Goal: Task Accomplishment & Management: Complete application form

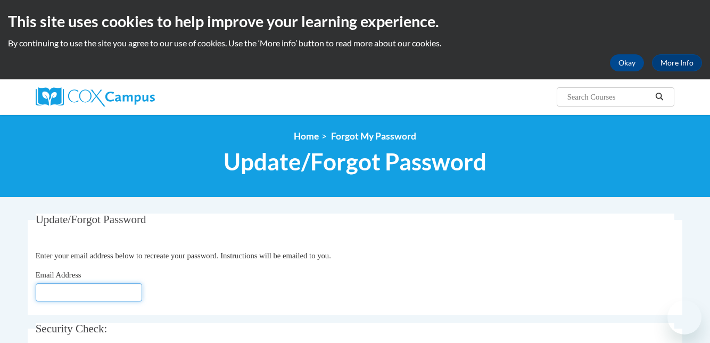
click at [102, 283] on input "Email Address" at bounding box center [89, 292] width 106 height 18
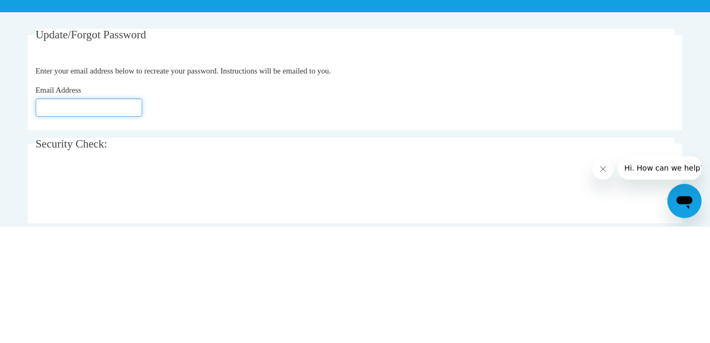
scroll to position [68, 0]
click at [60, 226] on input "Email Address" at bounding box center [89, 224] width 106 height 18
type input "[EMAIL_ADDRESS][DOMAIN_NAME]"
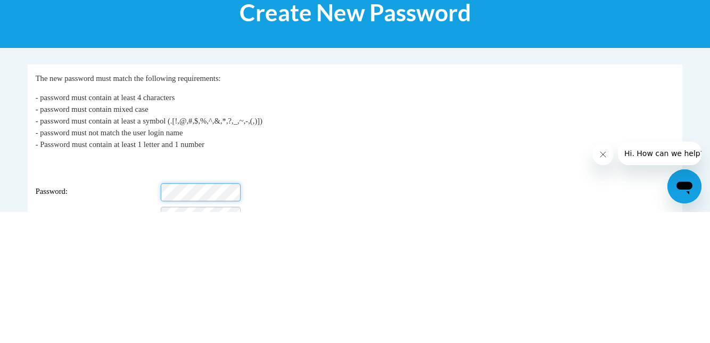
scroll to position [53, 0]
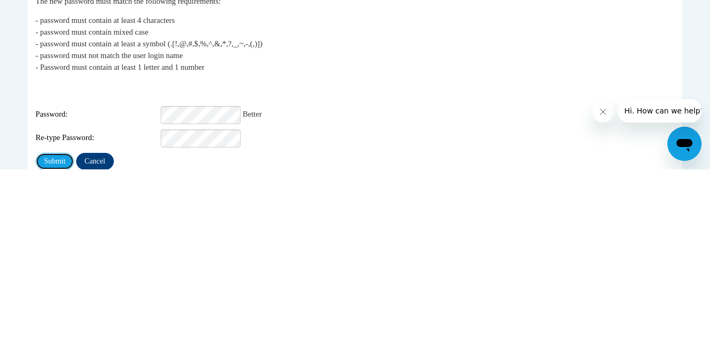
click at [60, 330] on input "Submit" at bounding box center [55, 334] width 38 height 17
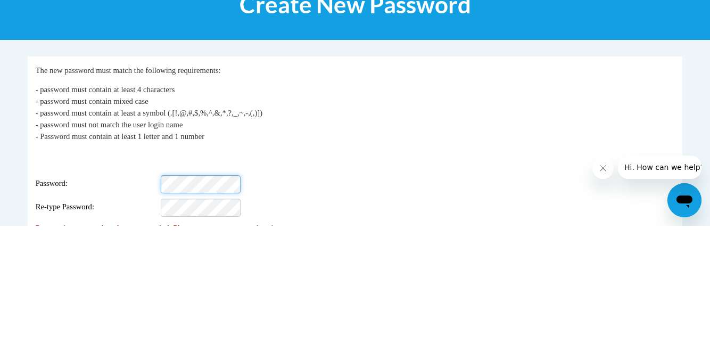
scroll to position [53, 0]
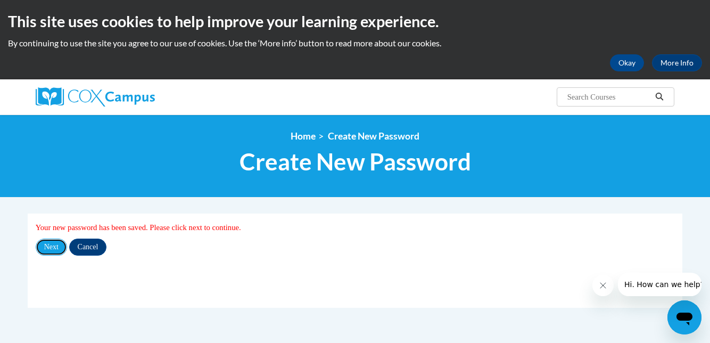
click at [54, 247] on input "Next" at bounding box center [51, 246] width 31 height 17
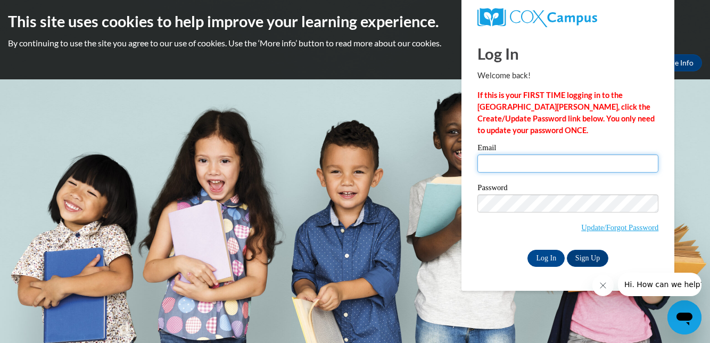
click at [524, 161] on input "Email" at bounding box center [567, 163] width 181 height 18
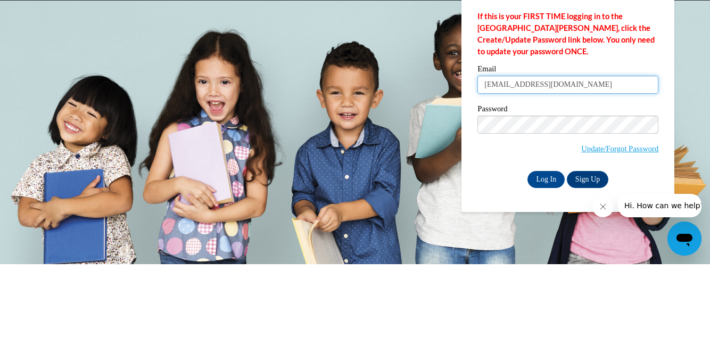
type input "[EMAIL_ADDRESS][DOMAIN_NAME]"
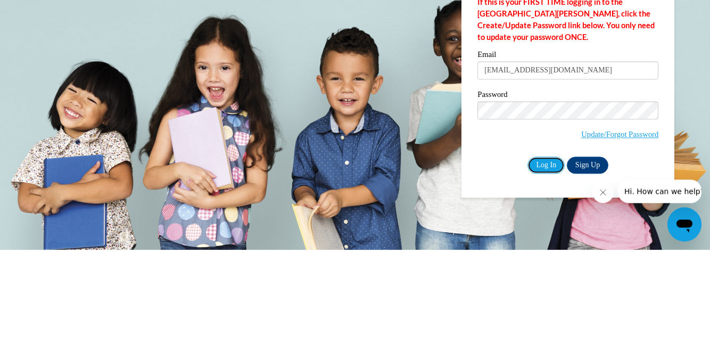
click at [546, 260] on input "Log In" at bounding box center [545, 257] width 37 height 17
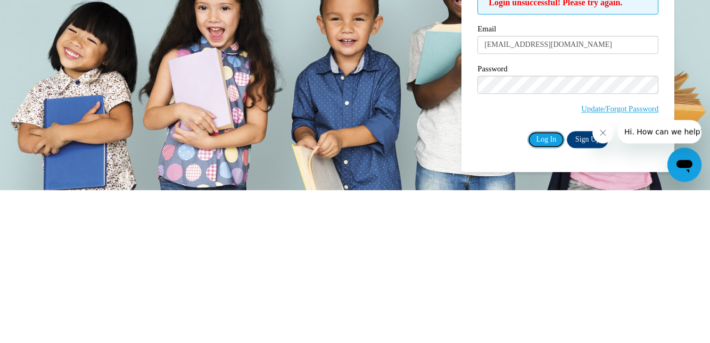
click at [546, 292] on input "Log In" at bounding box center [545, 292] width 37 height 17
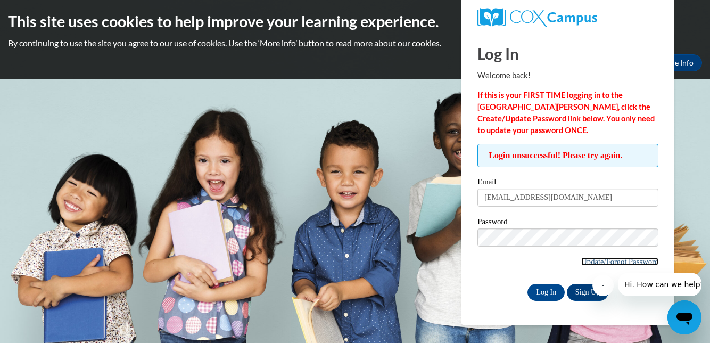
click at [613, 261] on link "Update/Forgot Password" at bounding box center [619, 261] width 77 height 9
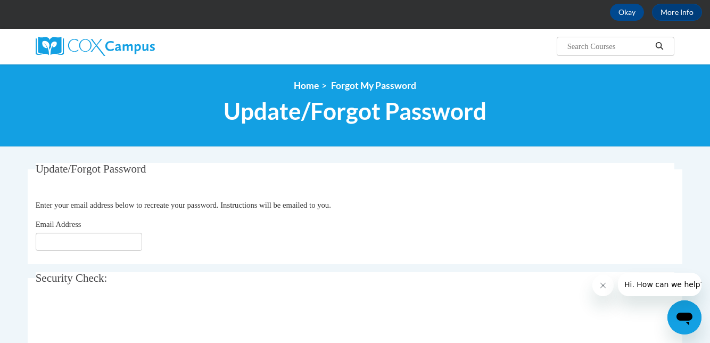
scroll to position [53, 0]
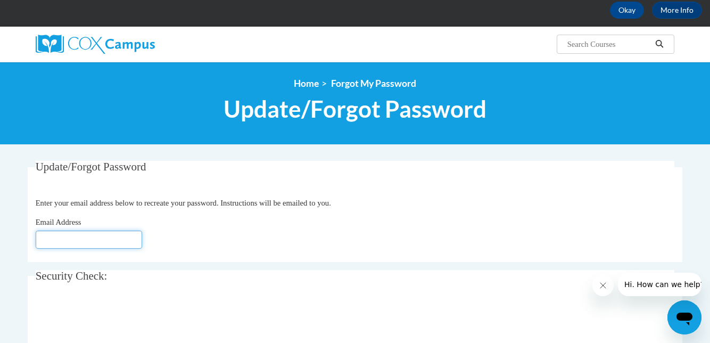
click at [112, 237] on input "Email Address" at bounding box center [89, 239] width 106 height 18
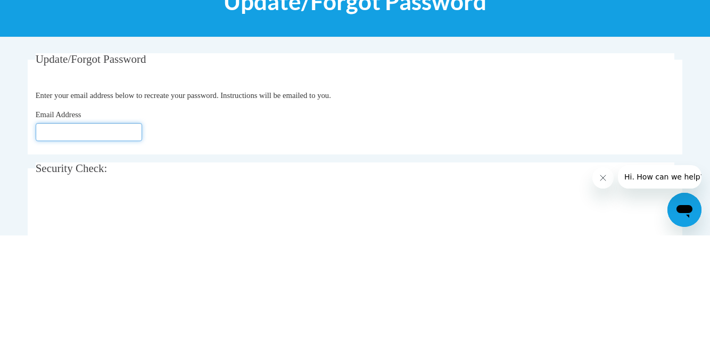
click at [60, 242] on input "Email Address" at bounding box center [89, 239] width 106 height 18
type input "[EMAIL_ADDRESS][DOMAIN_NAME]"
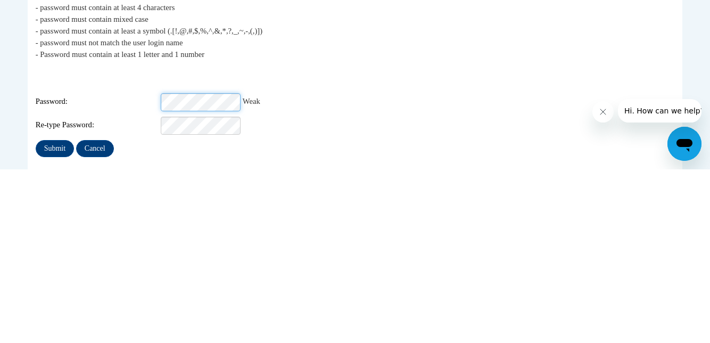
scroll to position [71, 0]
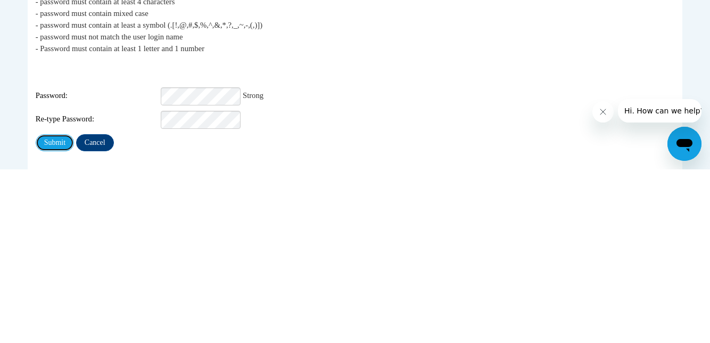
click at [56, 309] on input "Submit" at bounding box center [55, 315] width 38 height 17
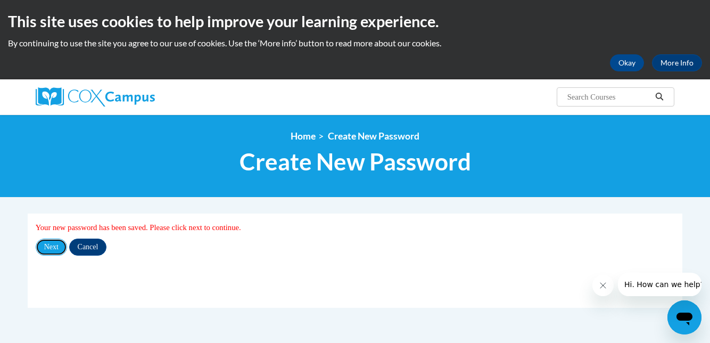
click at [52, 245] on input "Next" at bounding box center [51, 246] width 31 height 17
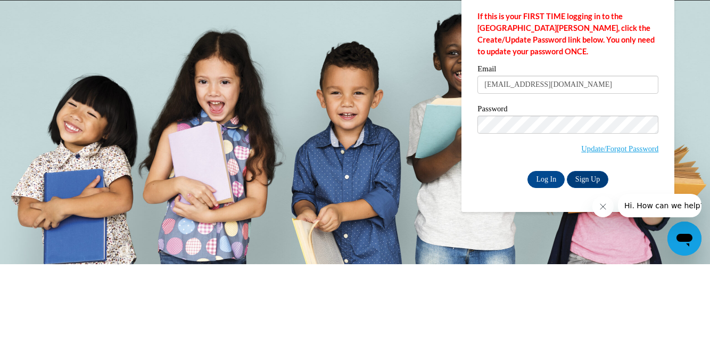
type input "nocrybabies@hotmail.com"
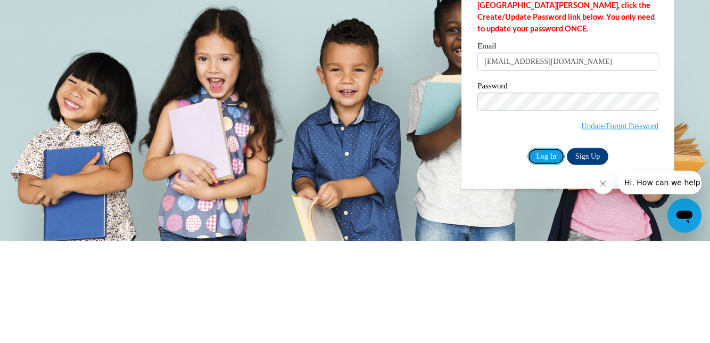
click at [545, 260] on input "Log In" at bounding box center [545, 257] width 37 height 17
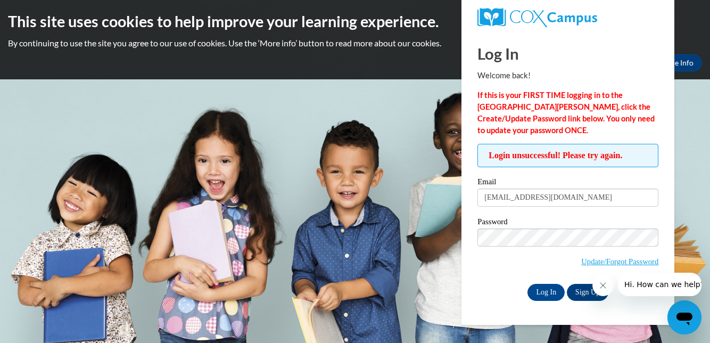
click at [683, 226] on body "This site uses cookies to help improve your learning experience. By continuing …" at bounding box center [355, 171] width 710 height 343
click at [602, 282] on icon "Close message from company" at bounding box center [602, 285] width 9 height 9
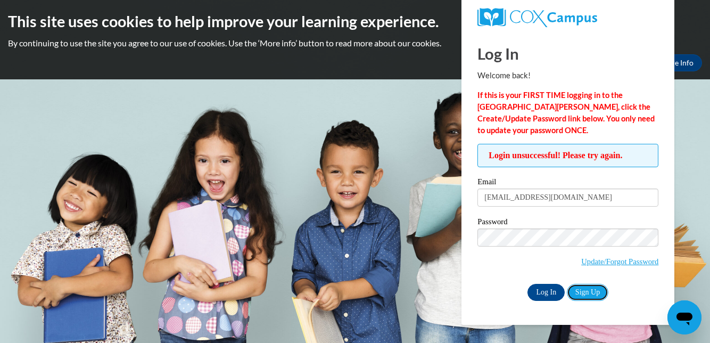
click at [586, 292] on link "Sign Up" at bounding box center [587, 292] width 41 height 17
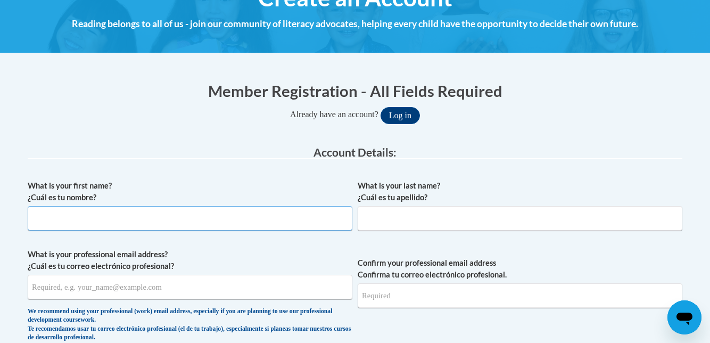
click at [97, 217] on input "What is your first name? ¿Cuál es tu nombre?" at bounding box center [190, 218] width 324 height 24
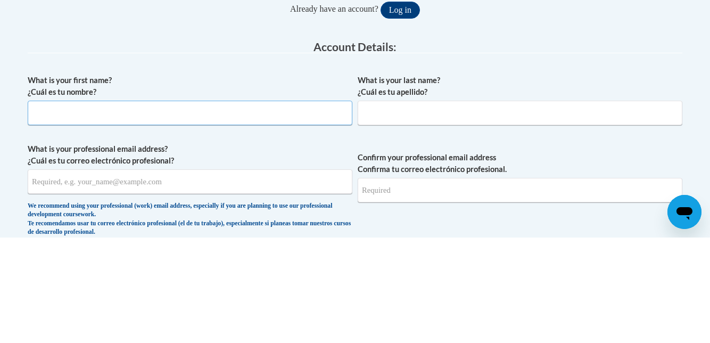
scroll to position [147, 0]
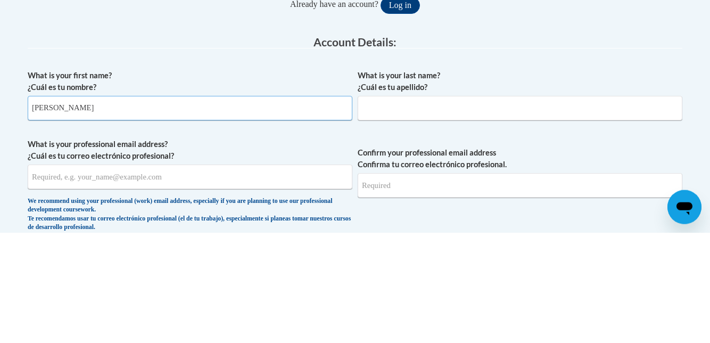
type input "[PERSON_NAME]"
click at [422, 215] on input "What is your last name? ¿Cuál es tu apellido?" at bounding box center [519, 218] width 324 height 24
type input "[PERSON_NAME]"
click at [195, 287] on input "What is your professional email address? ¿Cuál es tu correo electrónico profesi…" at bounding box center [190, 286] width 324 height 24
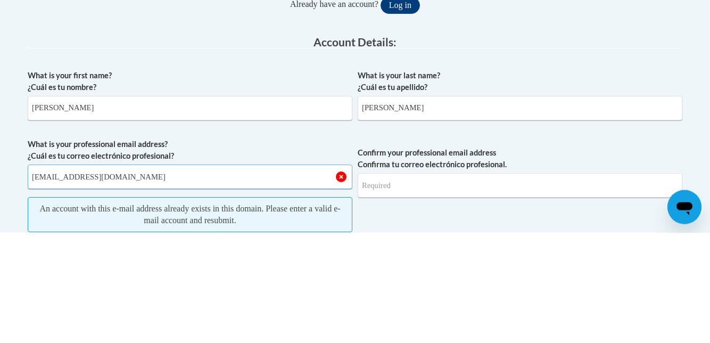
type input "[EMAIL_ADDRESS][DOMAIN_NAME]"
click at [423, 296] on input "Confirm your professional email address Confirma tu correo electrónico profesio…" at bounding box center [519, 295] width 324 height 24
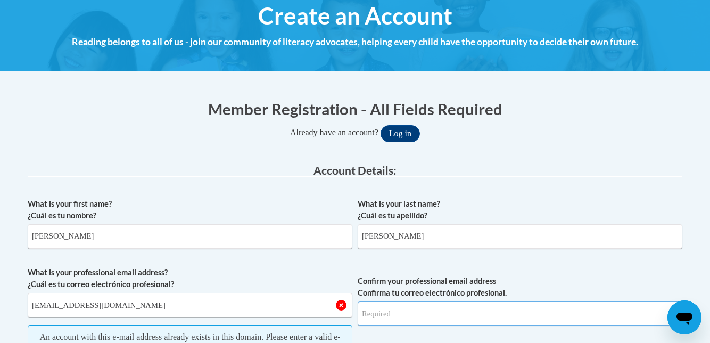
scroll to position [128, 0]
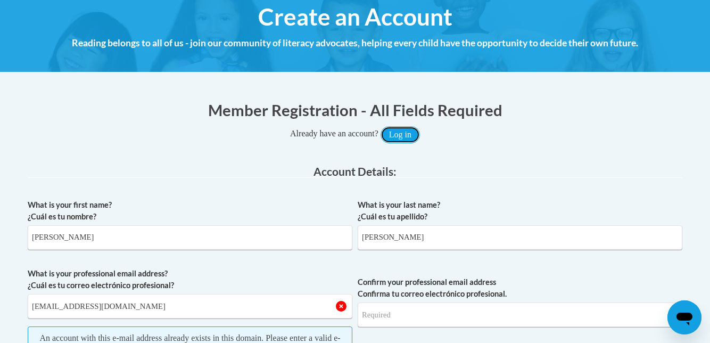
click at [407, 136] on button "Log in" at bounding box center [399, 134] width 39 height 17
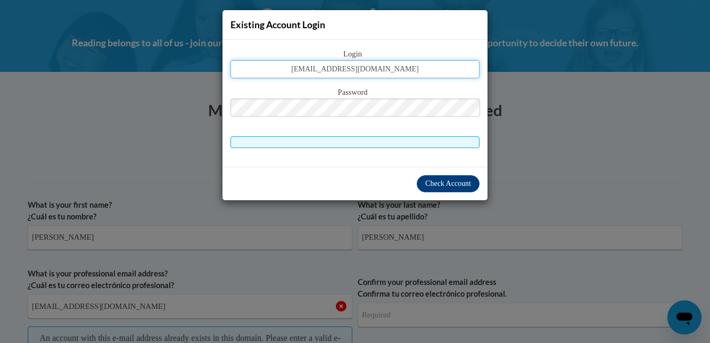
type input "nocrybabies@hotmail.com"
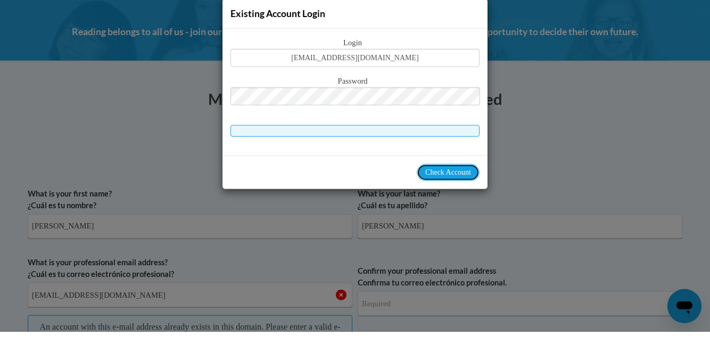
click at [445, 184] on span "Check Account" at bounding box center [448, 183] width 46 height 8
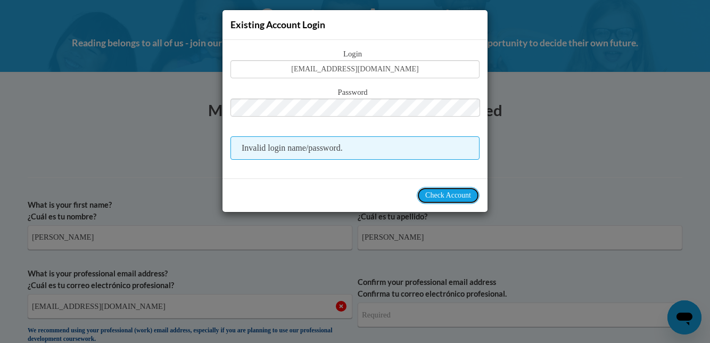
click at [446, 191] on span "Check Account" at bounding box center [448, 195] width 46 height 8
click at [442, 197] on span "Check Account" at bounding box center [448, 195] width 46 height 8
click at [560, 160] on div "Existing Account Login Login nocrybabies@hotmail.com Password Invalid login nam…" at bounding box center [355, 171] width 710 height 343
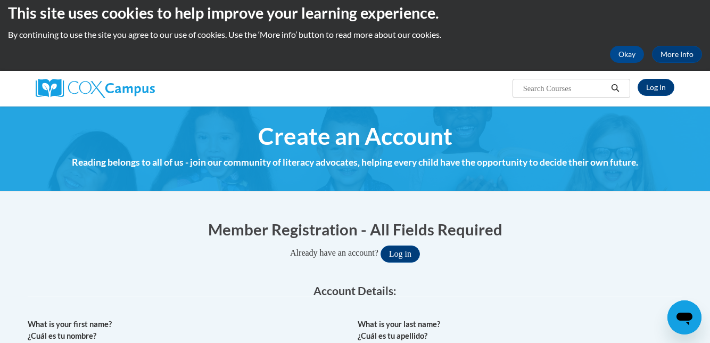
scroll to position [0, 0]
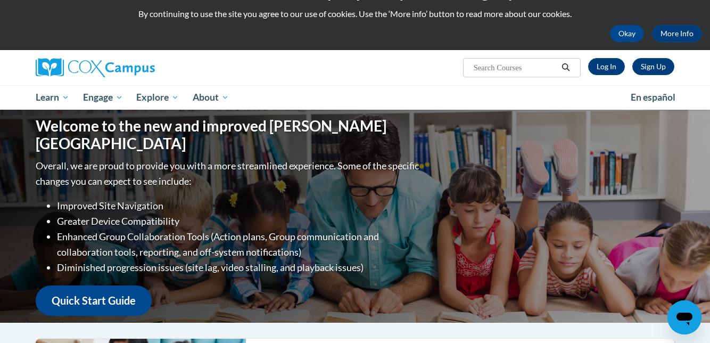
scroll to position [30, 0]
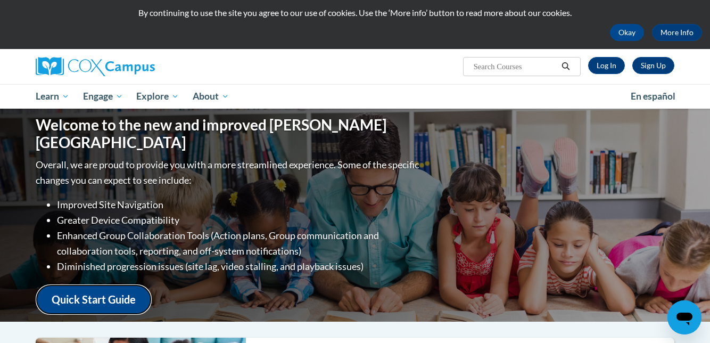
click at [102, 292] on link "Quick Start Guide" at bounding box center [94, 299] width 116 height 30
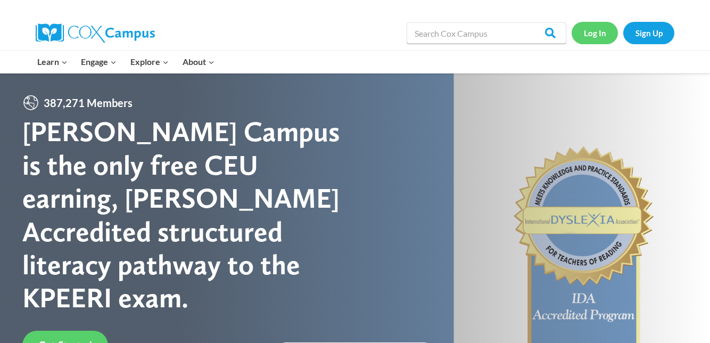
click at [594, 35] on link "Log In" at bounding box center [594, 33] width 46 height 22
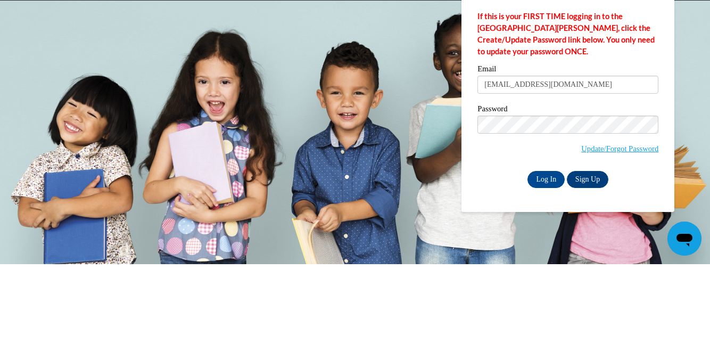
type input "[EMAIL_ADDRESS][DOMAIN_NAME]"
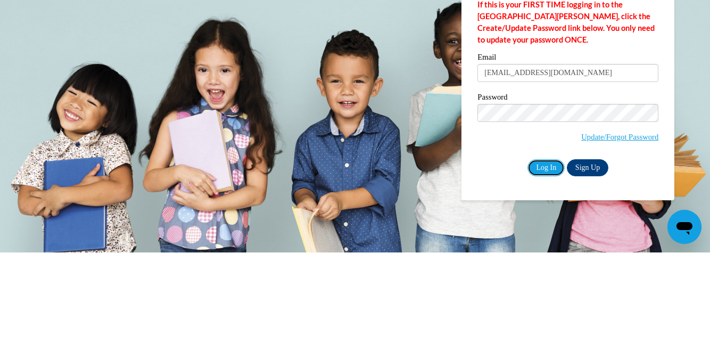
click at [540, 260] on input "Log In" at bounding box center [545, 257] width 37 height 17
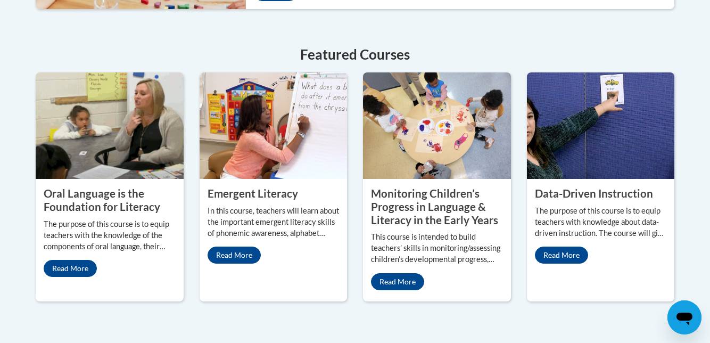
scroll to position [481, 0]
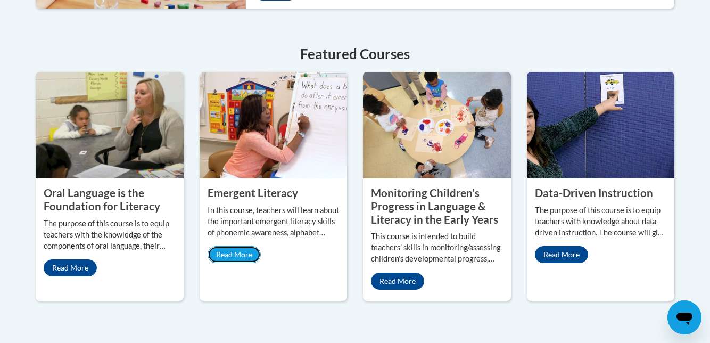
click at [236, 256] on link "Read More" at bounding box center [233, 254] width 53 height 17
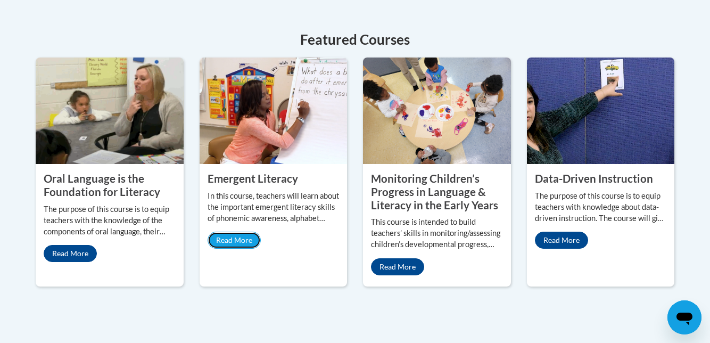
scroll to position [526, 0]
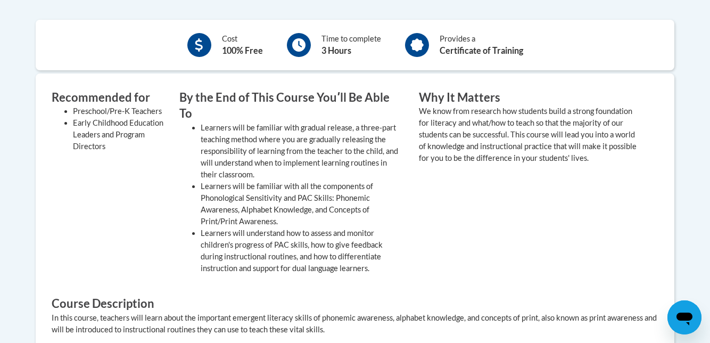
scroll to position [374, 0]
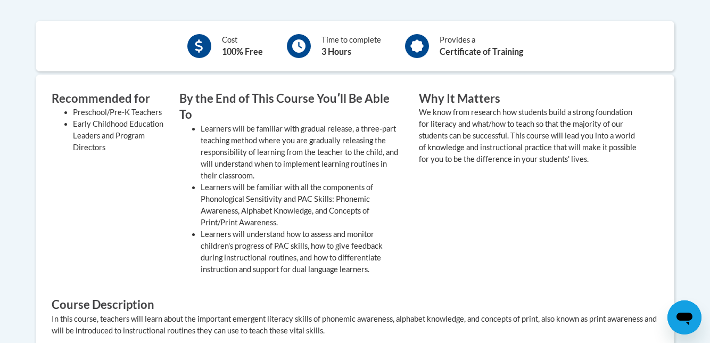
click at [137, 111] on li "Preschool/Pre-K Teachers" at bounding box center [118, 112] width 90 height 12
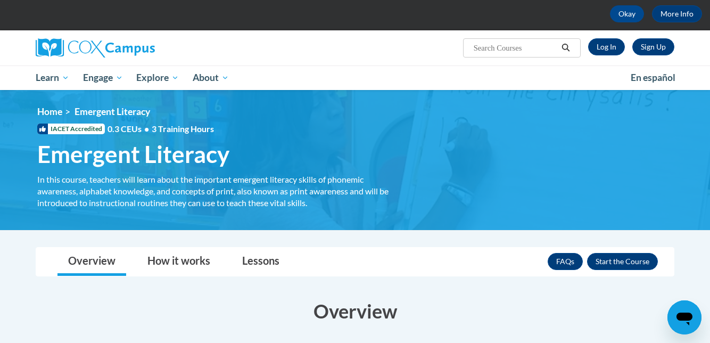
scroll to position [0, 0]
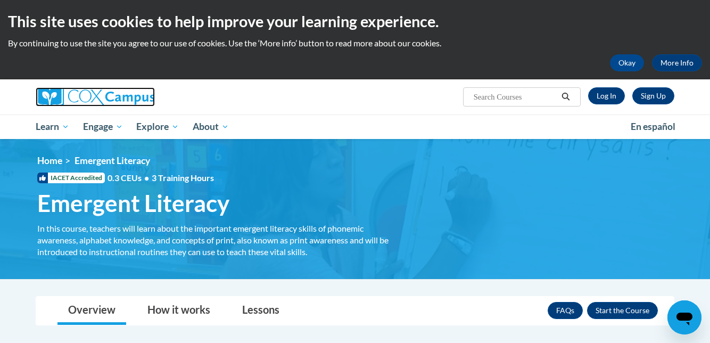
click at [118, 95] on img at bounding box center [95, 96] width 119 height 19
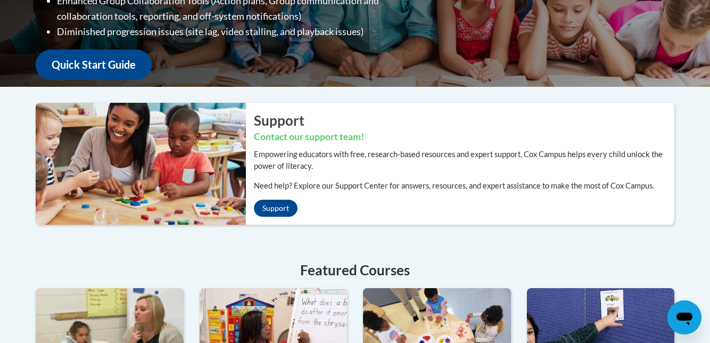
scroll to position [263, 0]
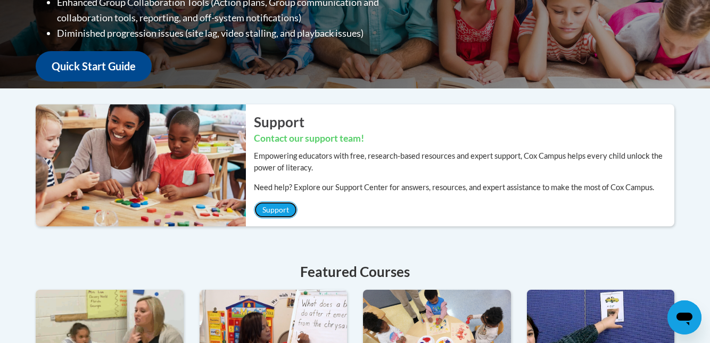
click at [276, 205] on link "Support" at bounding box center [276, 209] width 44 height 17
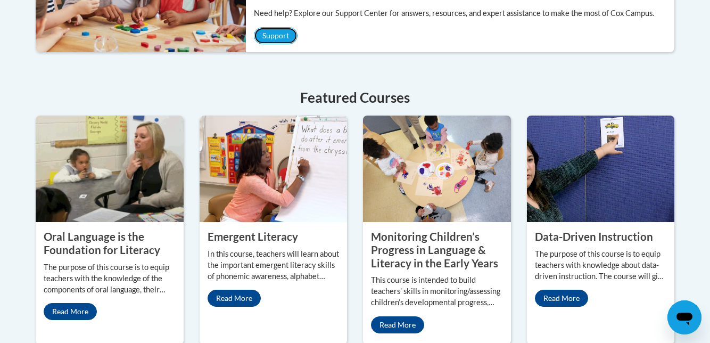
scroll to position [439, 0]
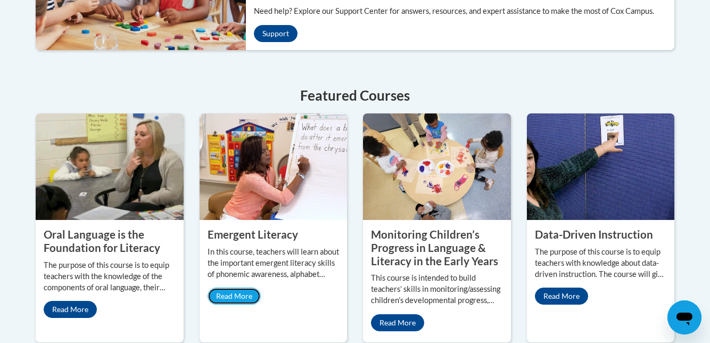
click at [242, 295] on link "Read More" at bounding box center [233, 295] width 53 height 17
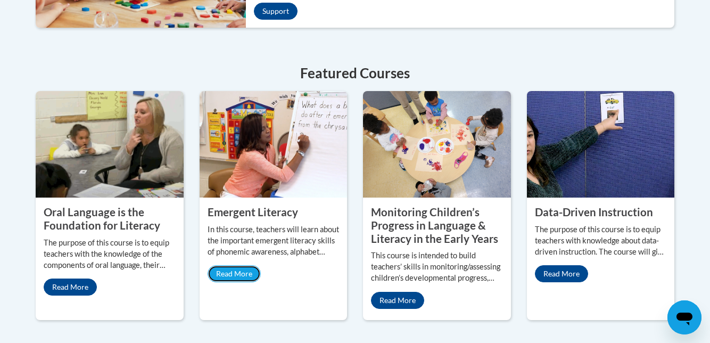
scroll to position [484, 0]
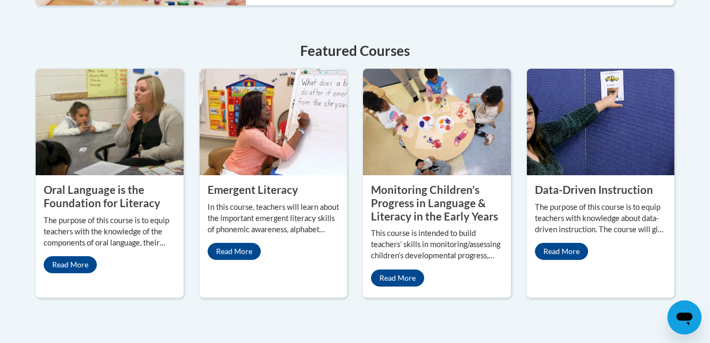
click at [120, 199] on property "Oral Language is the Foundation for Literacy" at bounding box center [102, 196] width 116 height 26
click at [403, 279] on link "Read More" at bounding box center [397, 277] width 53 height 17
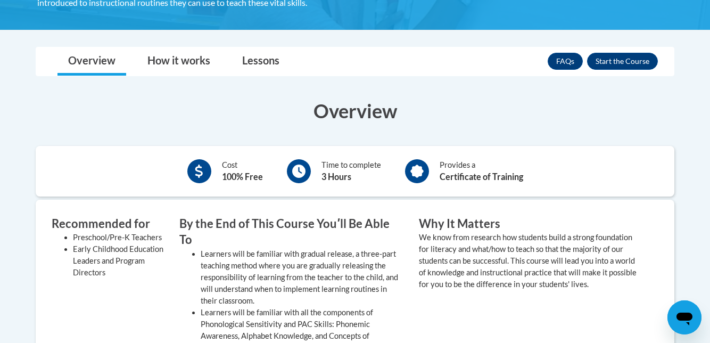
scroll to position [248, 0]
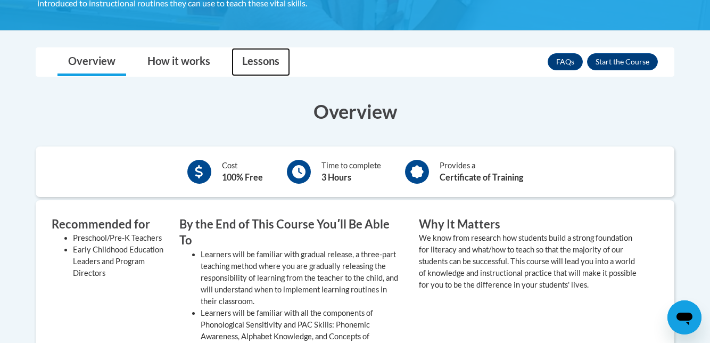
click at [271, 60] on link "Lessons" at bounding box center [260, 62] width 59 height 28
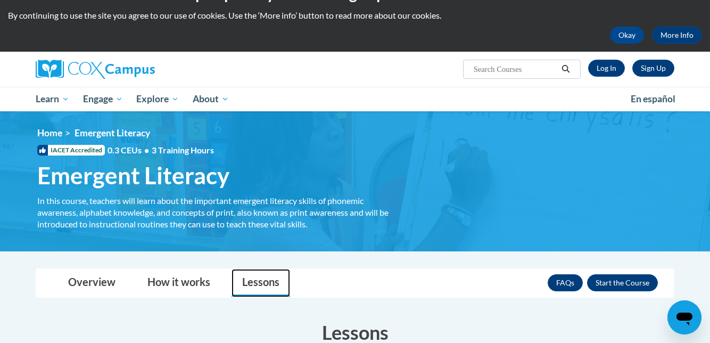
scroll to position [26, 0]
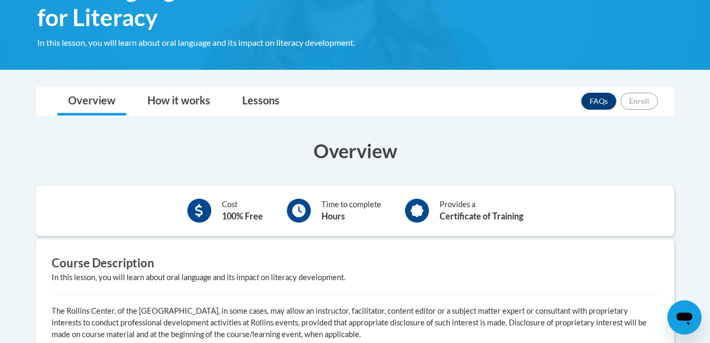
scroll to position [206, 0]
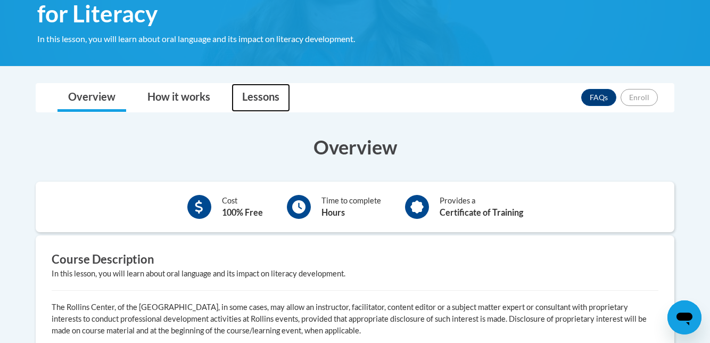
click at [263, 110] on link "Lessons" at bounding box center [260, 98] width 59 height 28
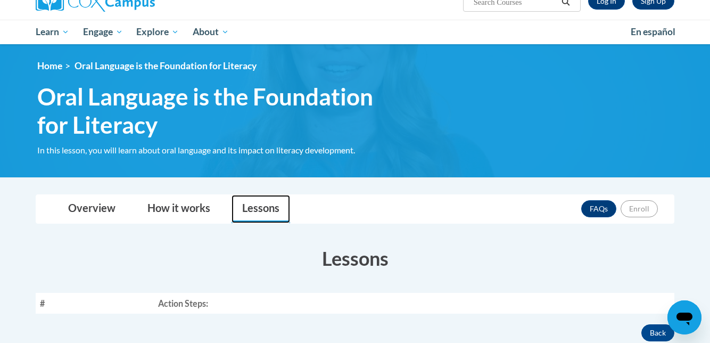
scroll to position [0, 0]
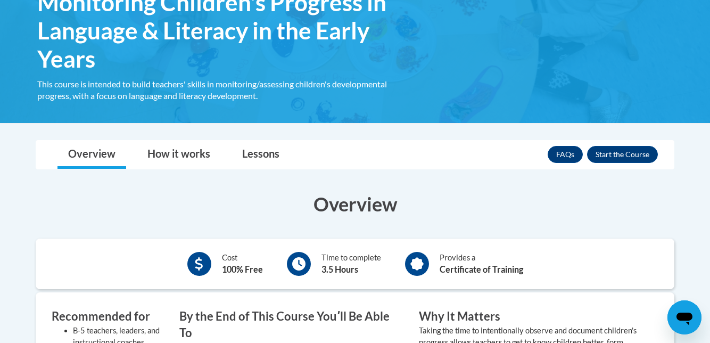
scroll to position [202, 0]
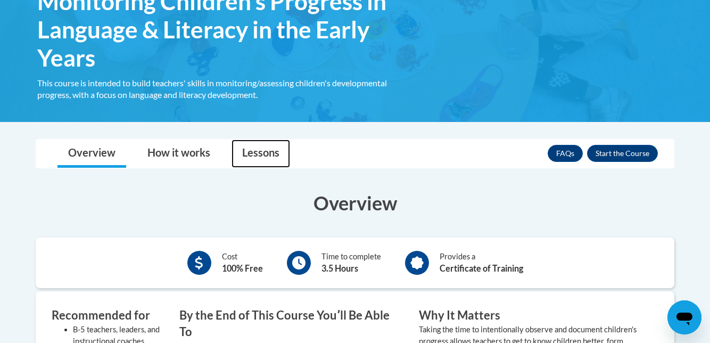
click at [262, 154] on link "Lessons" at bounding box center [260, 153] width 59 height 28
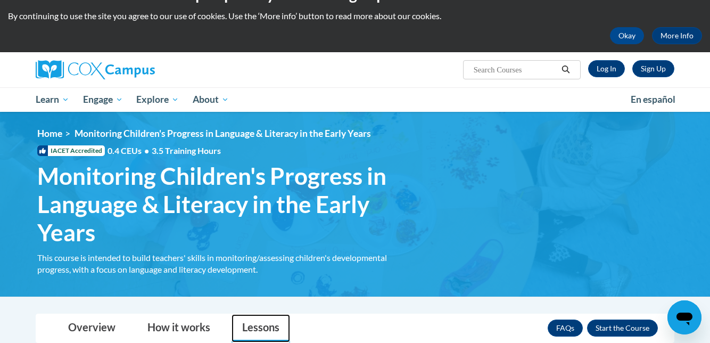
scroll to position [0, 0]
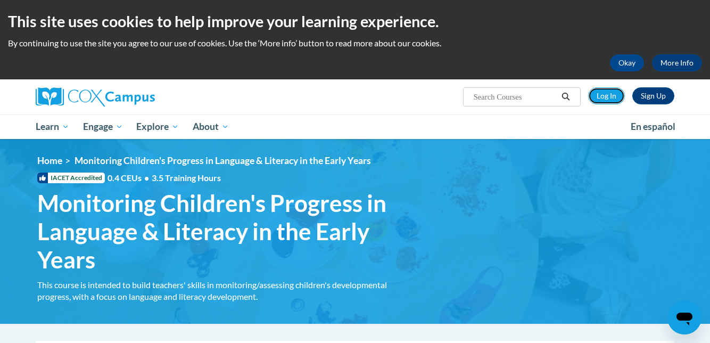
click at [606, 95] on link "Log In" at bounding box center [606, 95] width 37 height 17
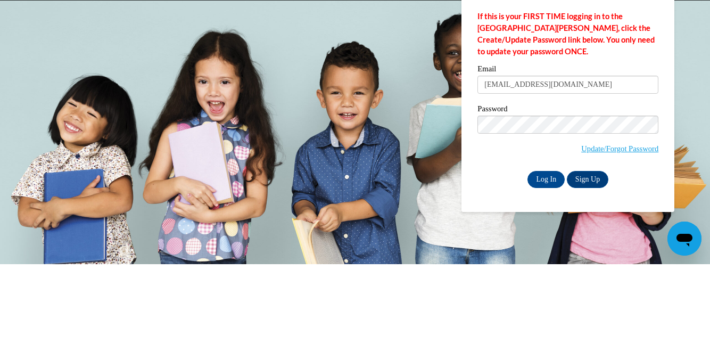
type input "[EMAIL_ADDRESS][DOMAIN_NAME]"
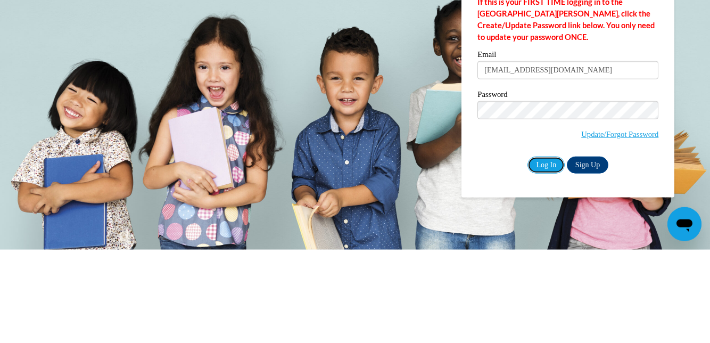
click at [542, 260] on input "Log In" at bounding box center [545, 257] width 37 height 17
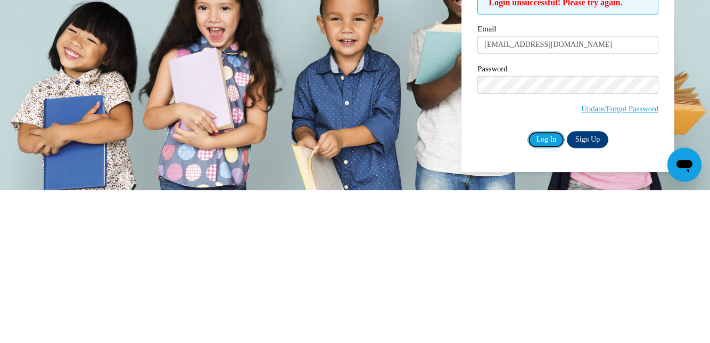
click at [538, 290] on input "Log In" at bounding box center [545, 292] width 37 height 17
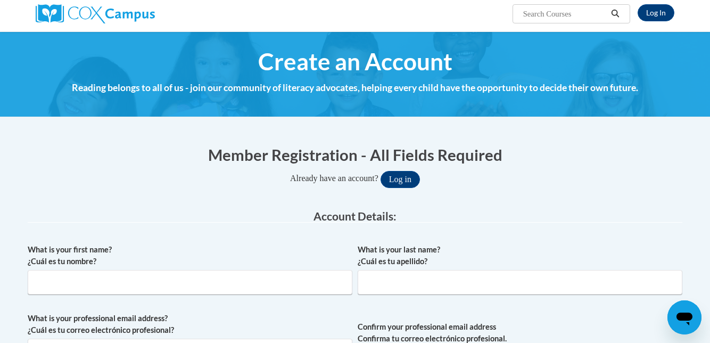
scroll to position [83, 0]
click at [177, 278] on input "What is your first name? ¿Cuál es tu nombre?" at bounding box center [190, 282] width 324 height 24
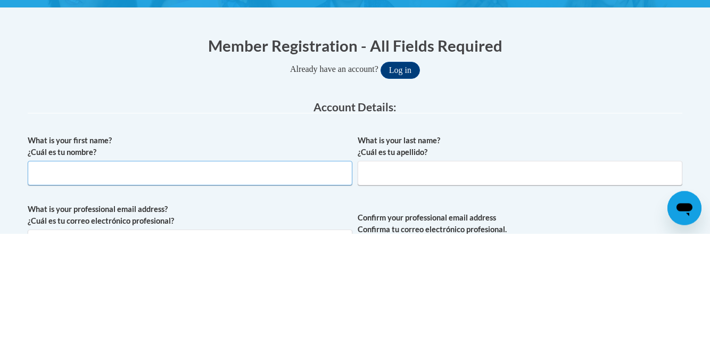
scroll to position [84, 0]
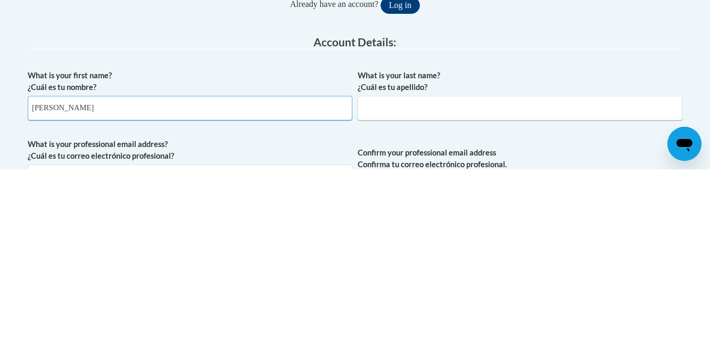
type input "Denise"
click at [412, 280] on input "What is your last name? ¿Cuál es tu apellido?" at bounding box center [519, 281] width 324 height 24
type input "Skiles"
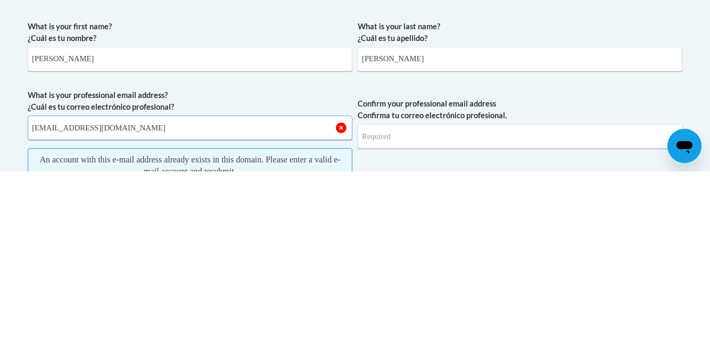
scroll to position [135, 0]
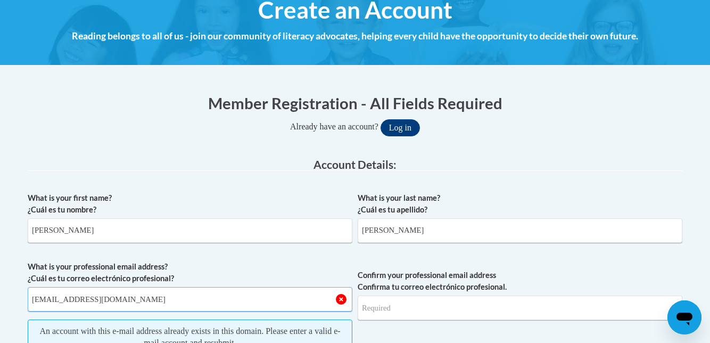
type input "nocrybabies@hotmail.com"
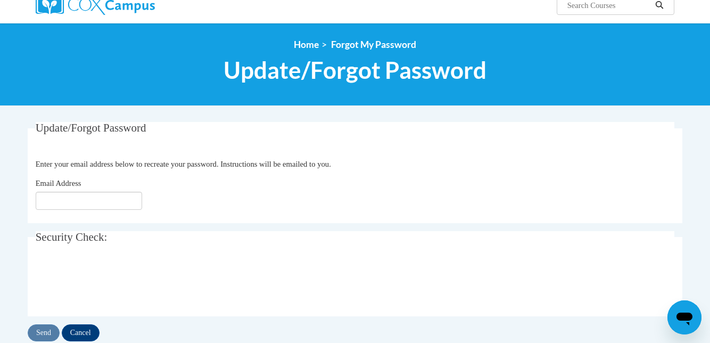
scroll to position [94, 0]
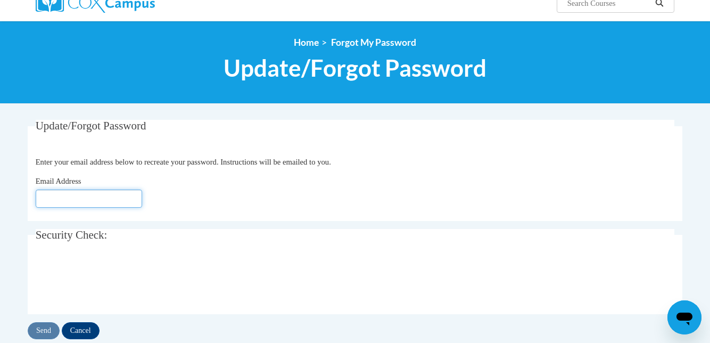
click at [91, 196] on input "Email Address" at bounding box center [89, 198] width 106 height 18
type input "nocrybabies@hotmail.com"
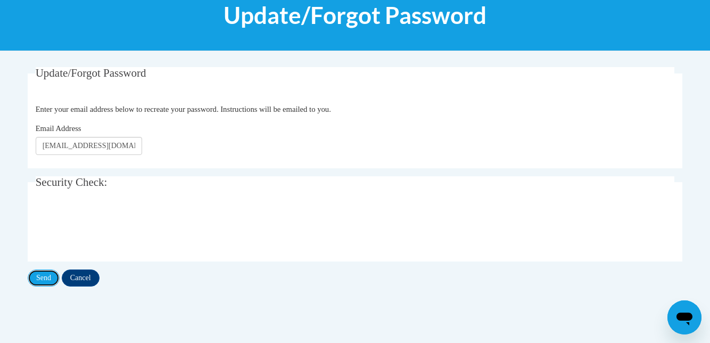
click at [45, 277] on input "Send" at bounding box center [44, 277] width 32 height 17
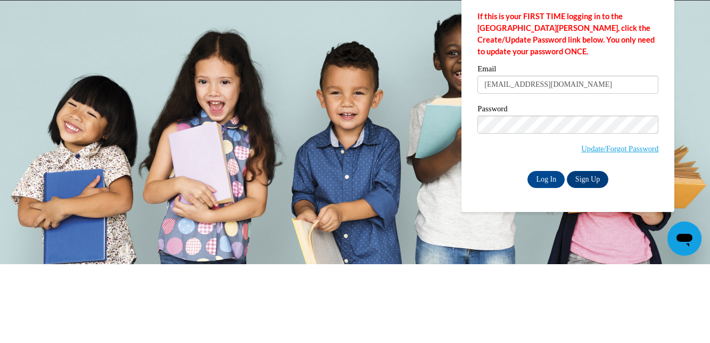
type input "nocrybabies@hotmail.com"
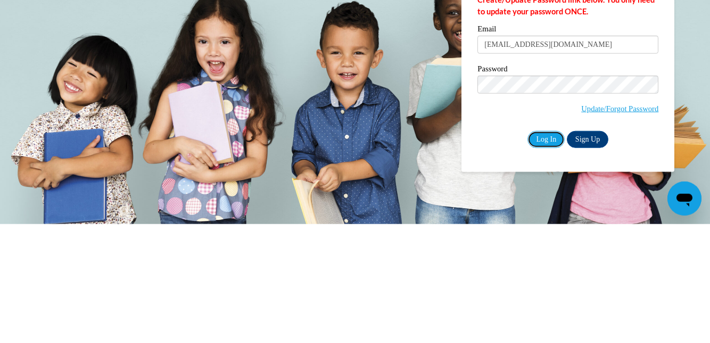
click at [547, 259] on input "Log In" at bounding box center [545, 257] width 37 height 17
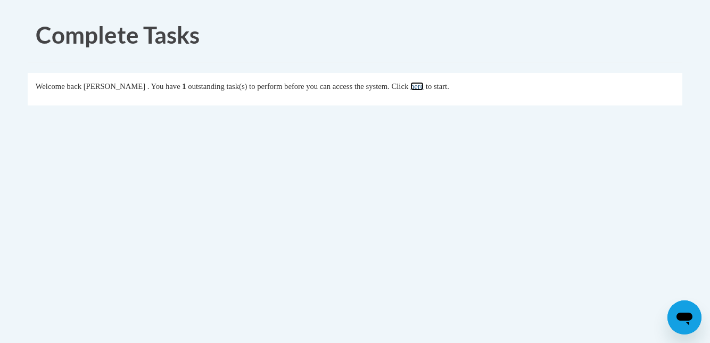
click at [423, 88] on link "here" at bounding box center [416, 86] width 13 height 9
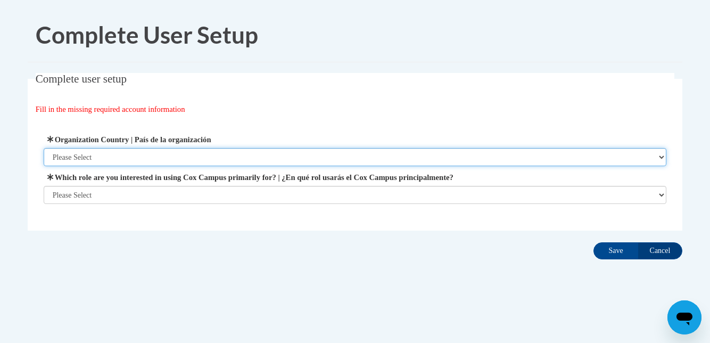
click at [152, 153] on select "Please Select United States | Estados Unidos Outside of the United States | Fue…" at bounding box center [355, 157] width 623 height 18
select select "ad49bcad-a171-4b2e-b99c-48b446064914"
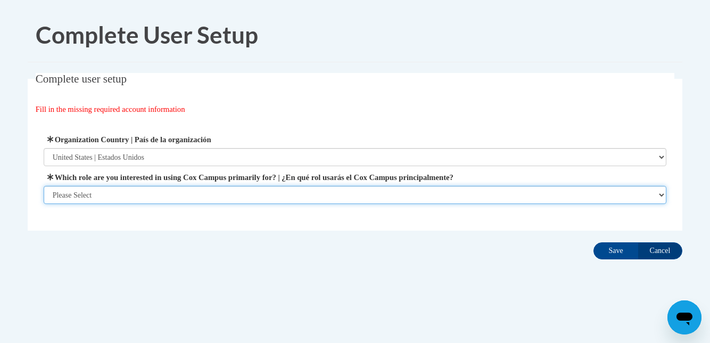
click at [128, 194] on select "Please Select College/University | Colegio/Universidad Community/Nonprofit Part…" at bounding box center [355, 195] width 623 height 18
select select "fbf2d438-af2f-41f8-98f1-81c410e29de3"
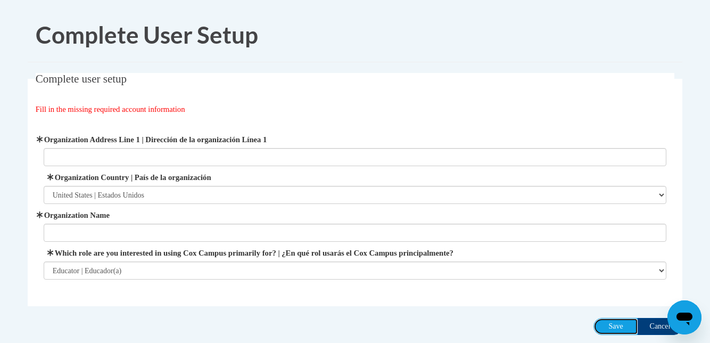
click at [615, 328] on input "Save" at bounding box center [615, 326] width 45 height 17
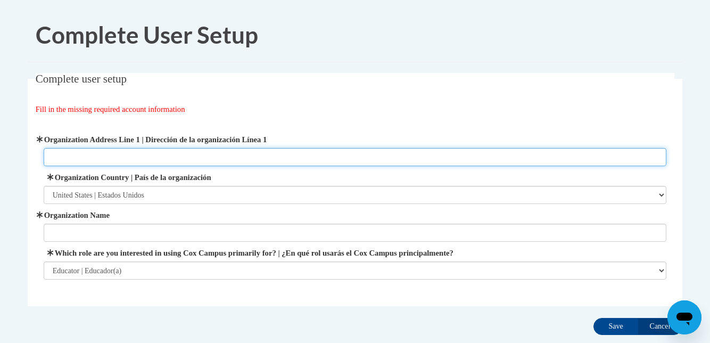
click at [157, 159] on input "Organization Address Line 1 | Dirección de la organización Línea 1" at bounding box center [355, 157] width 623 height 18
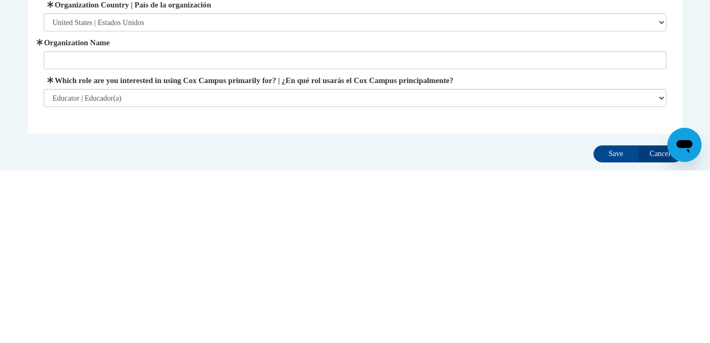
scroll to position [22, 0]
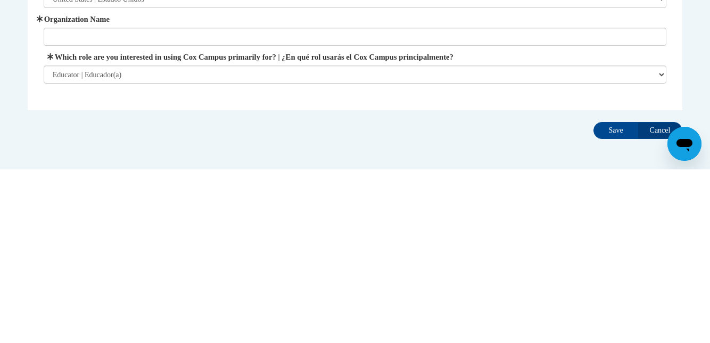
type input "1976 levine lane"
click at [612, 304] on input "Save" at bounding box center [615, 303] width 45 height 17
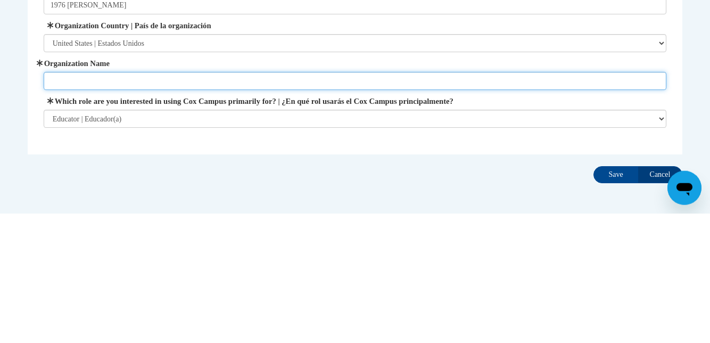
click at [148, 210] on input "Organization Name" at bounding box center [355, 210] width 623 height 18
type input "Preschool"
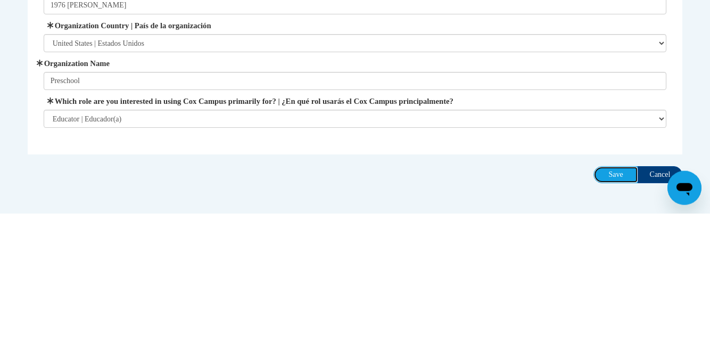
click at [613, 301] on input "Save" at bounding box center [615, 303] width 45 height 17
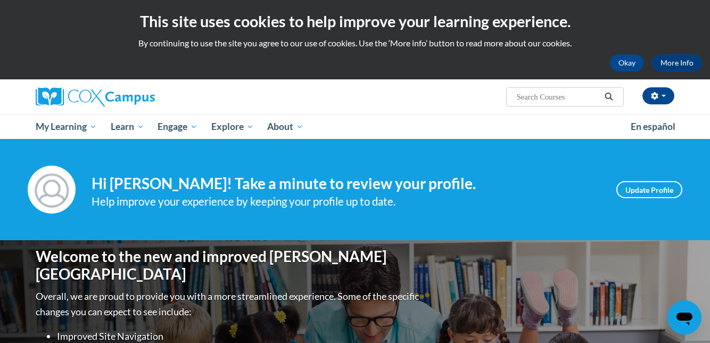
click at [88, 128] on span "My Learning" at bounding box center [66, 126] width 61 height 13
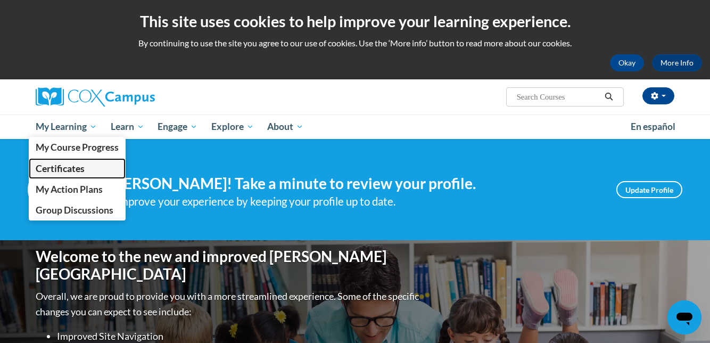
click at [76, 173] on span "Certificates" at bounding box center [60, 168] width 49 height 11
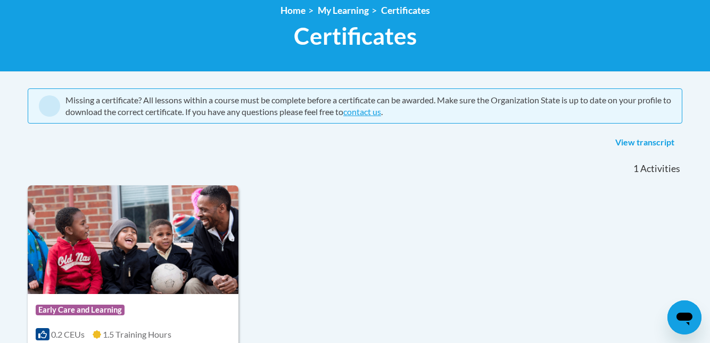
scroll to position [150, 0]
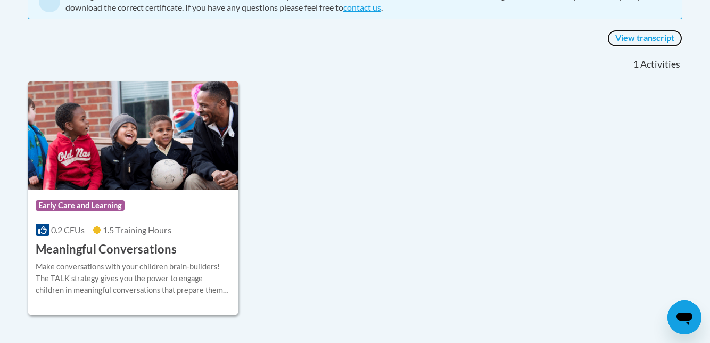
click at [643, 32] on link "View transcript" at bounding box center [644, 38] width 75 height 17
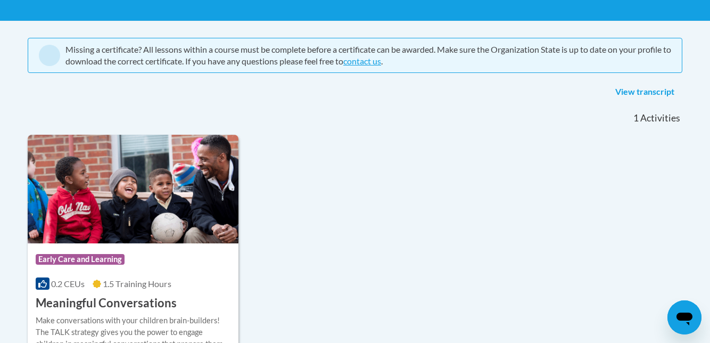
scroll to position [200, 0]
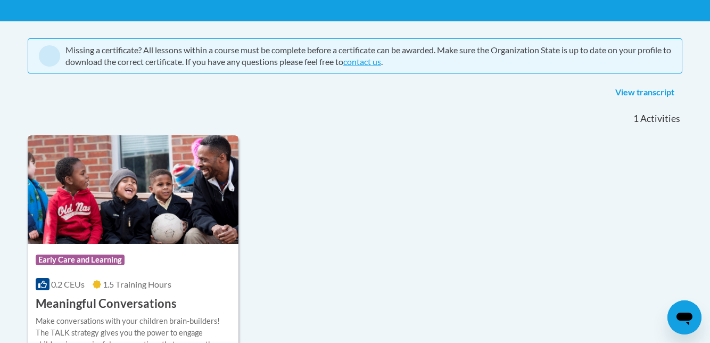
click at [90, 258] on span "Early Care and Learning" at bounding box center [80, 259] width 89 height 11
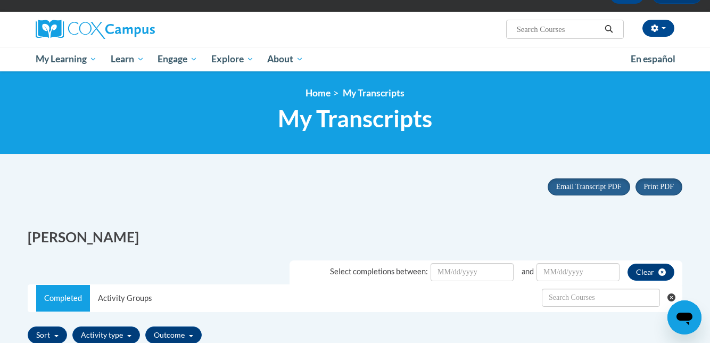
scroll to position [68, 0]
